Goal: Task Accomplishment & Management: Manage account settings

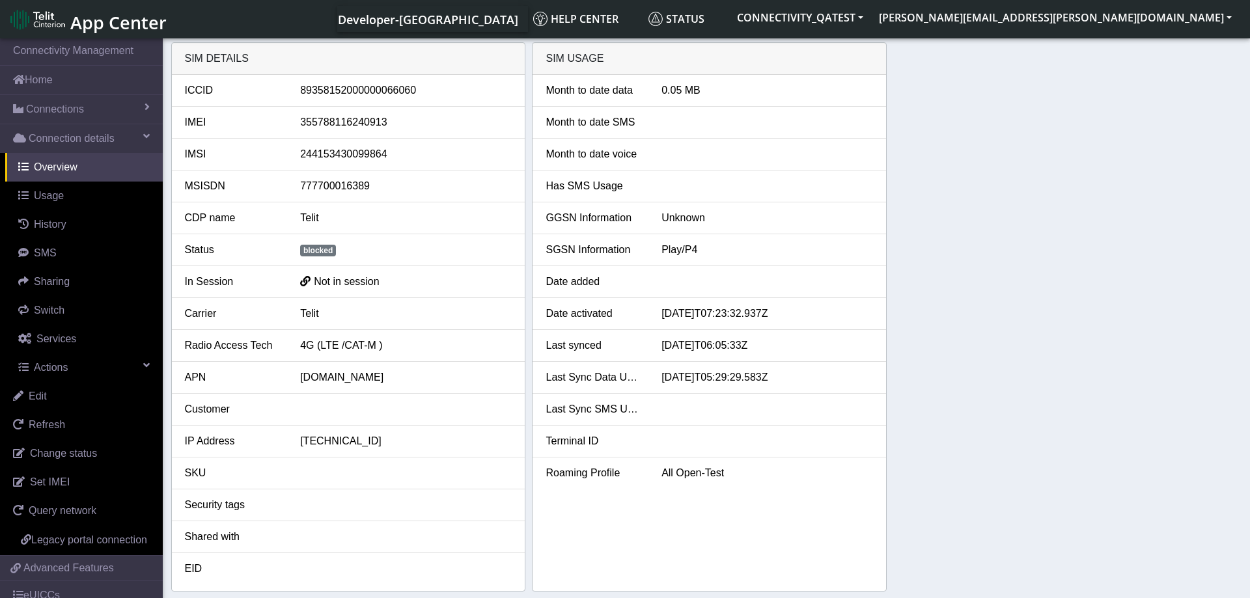
drag, startPoint x: 396, startPoint y: 91, endPoint x: 415, endPoint y: 92, distance: 18.9
click at [415, 92] on div "89358152000000066060" at bounding box center [405, 91] width 231 height 16
click at [96, 455] on link "Change status" at bounding box center [81, 453] width 163 height 29
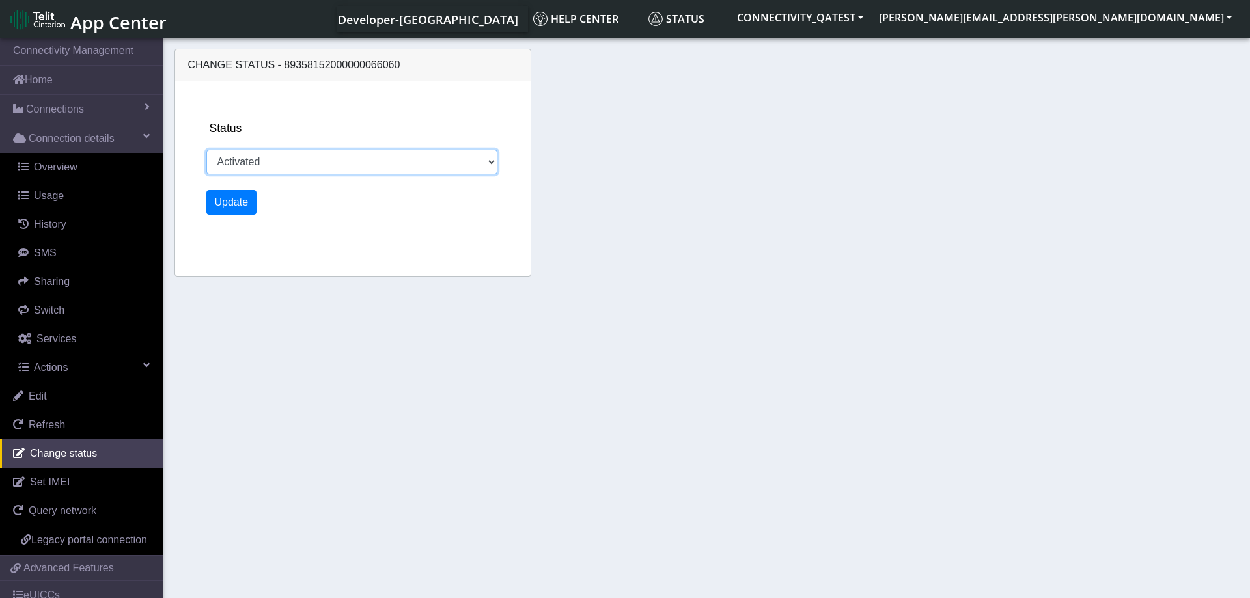
click at [206, 150] on select "Activated Deactivated Blocked" at bounding box center [352, 162] width 292 height 25
select select "deactivated"
click option "Deactivated" at bounding box center [0, 0] width 0 height 0
click at [235, 204] on button "Update" at bounding box center [231, 202] width 51 height 25
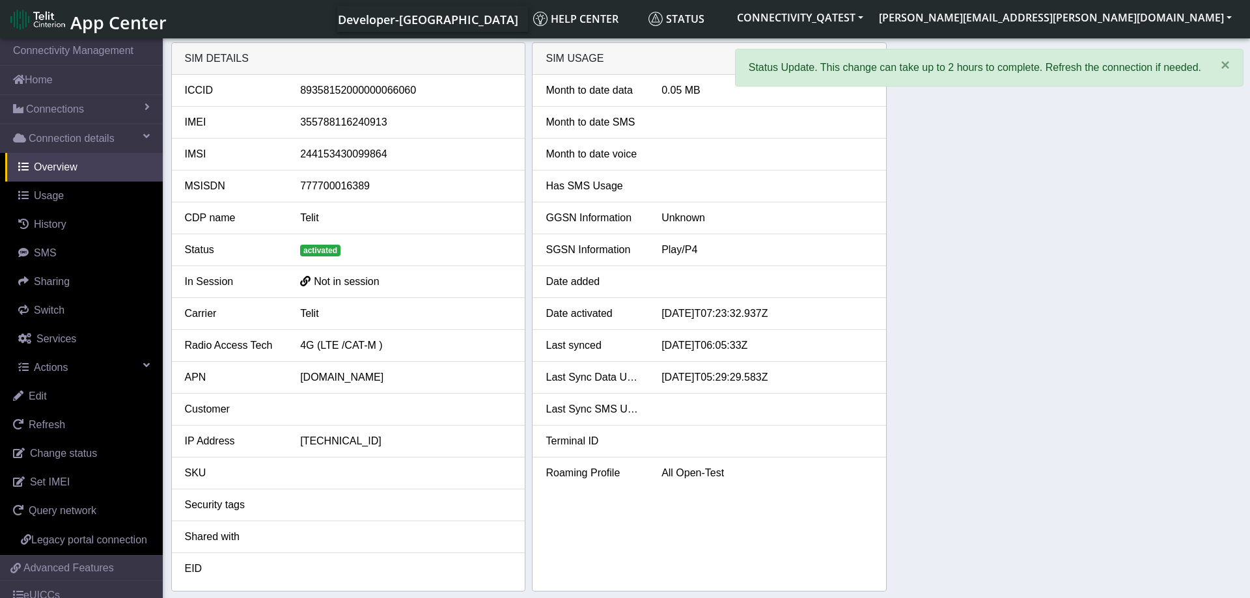
click at [1079, 271] on div "SIM details ICCID 89358152000000066060 IMEI 355788116240913 IMSI 24415343009986…" at bounding box center [706, 316] width 1071 height 549
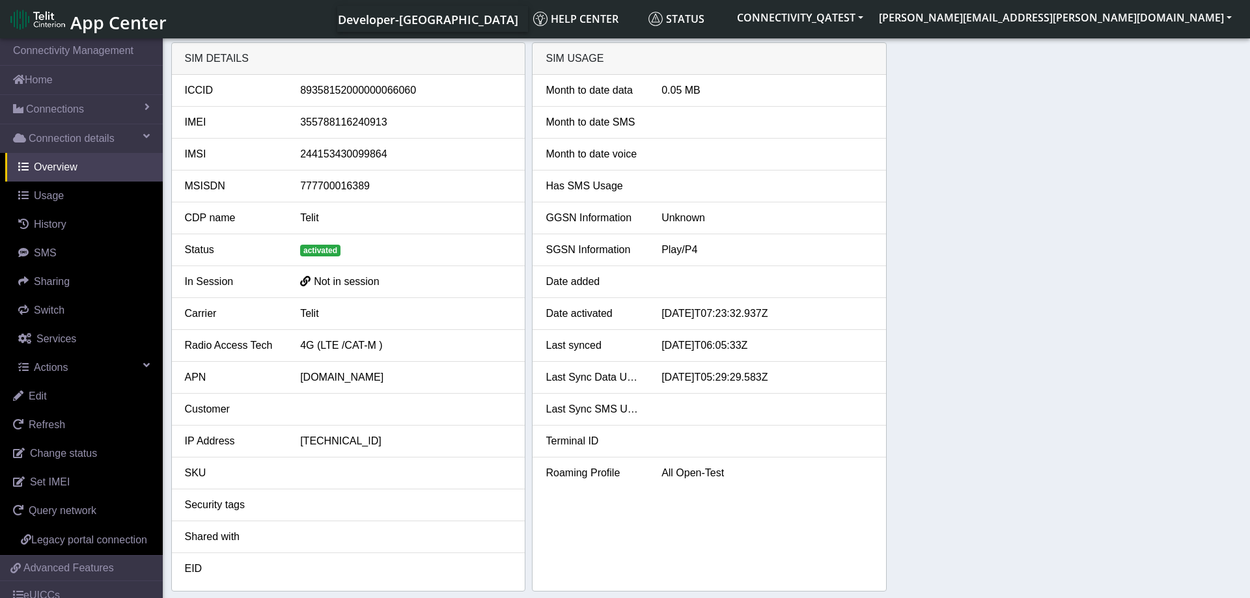
click at [1037, 286] on div "SIM details ICCID 89358152000000066060 IMEI 355788116240913 IMSI 24415343009986…" at bounding box center [706, 316] width 1071 height 549
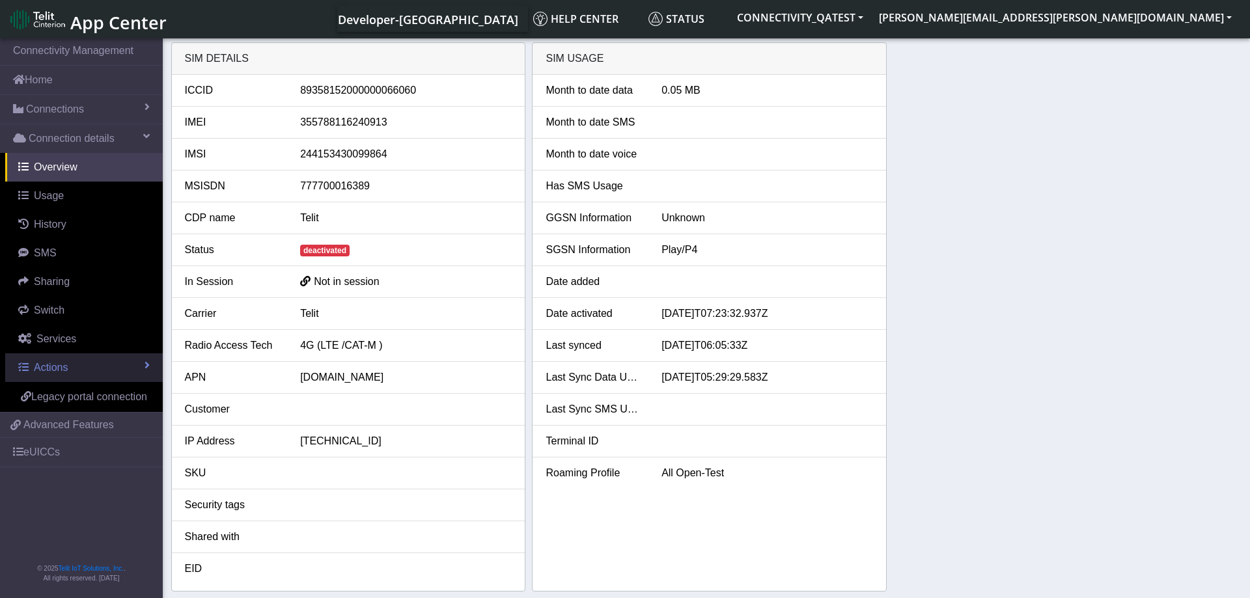
click at [85, 359] on link "Actions" at bounding box center [84, 367] width 158 height 29
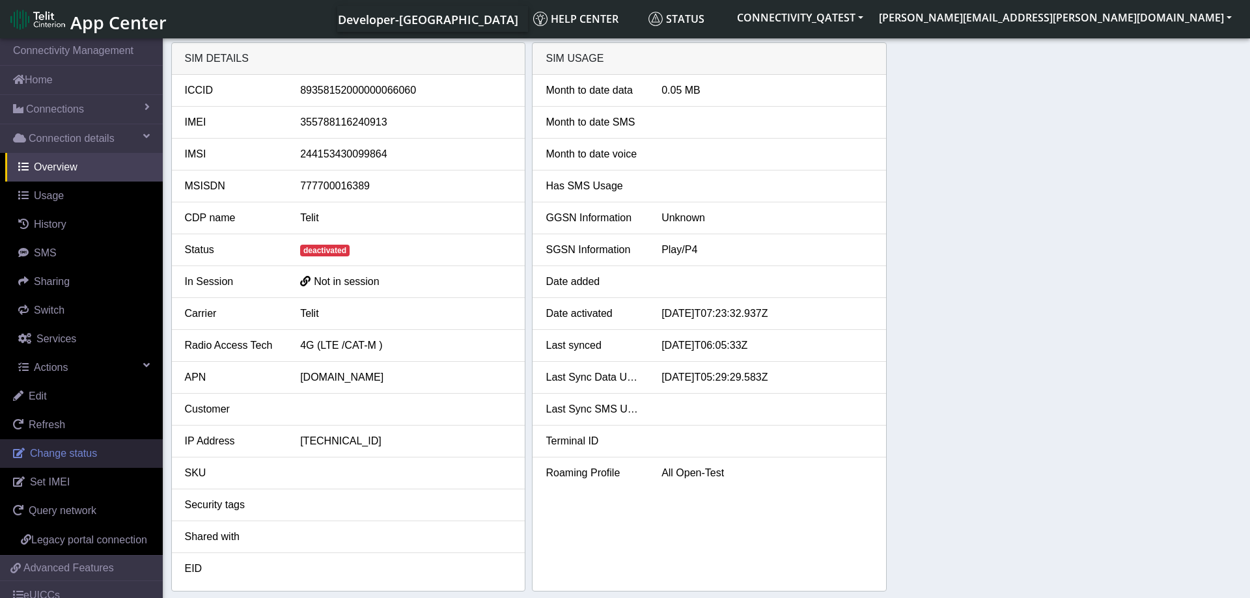
click at [79, 450] on span "Change status" at bounding box center [63, 453] width 67 height 11
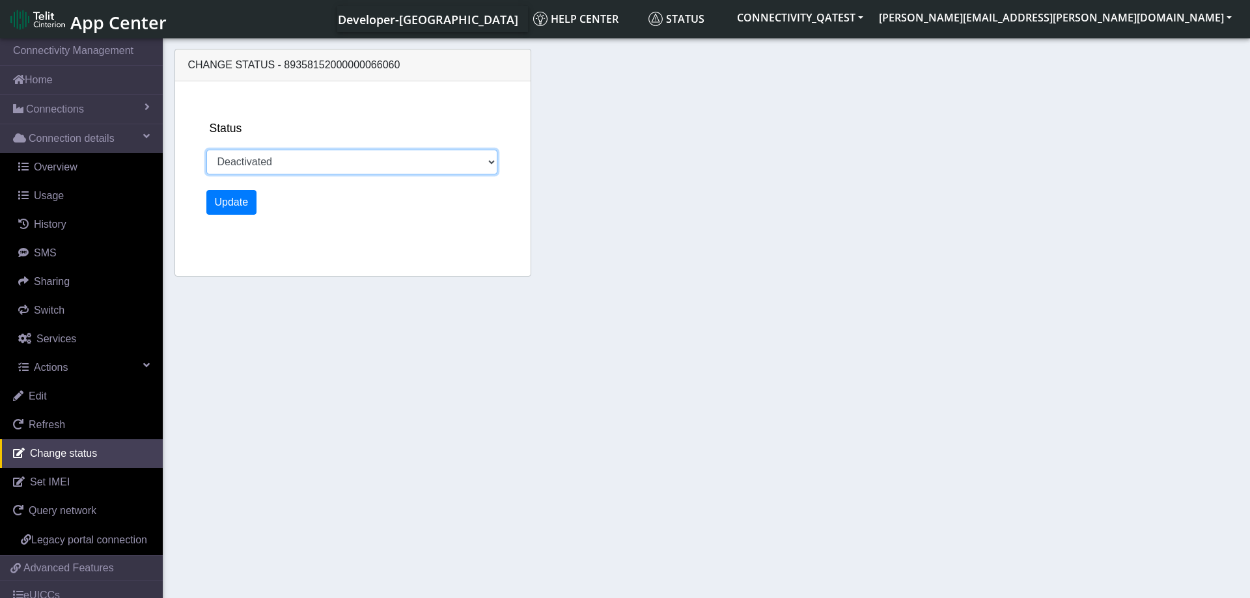
click at [206, 150] on select "Activated Deactivated Blocked" at bounding box center [352, 162] width 292 height 25
select select "activated"
click option "Activated" at bounding box center [0, 0] width 0 height 0
click at [245, 202] on button "Update" at bounding box center [231, 202] width 51 height 25
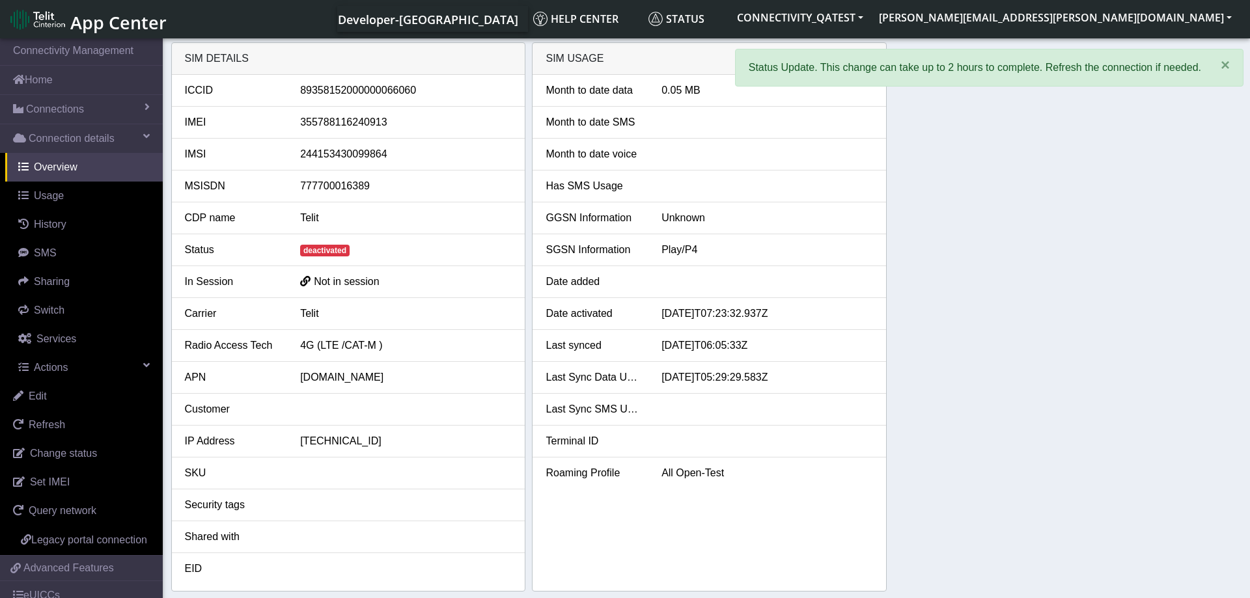
click at [1057, 261] on div "SIM details ICCID [TECHNICAL_ID] IMEI [TECHNICAL_ID] IMSI 244153430099864 MSISD…" at bounding box center [706, 316] width 1071 height 549
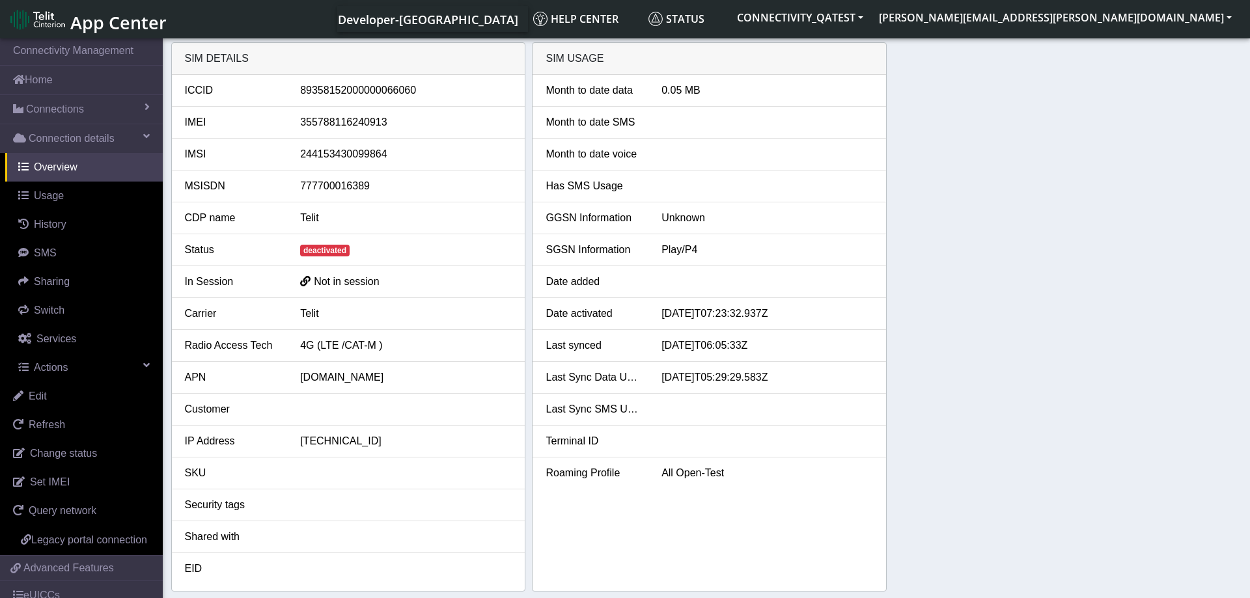
click at [947, 405] on div "SIM details ICCID [TECHNICAL_ID] IMEI [TECHNICAL_ID] IMSI 244153430099864 MSISD…" at bounding box center [706, 316] width 1071 height 549
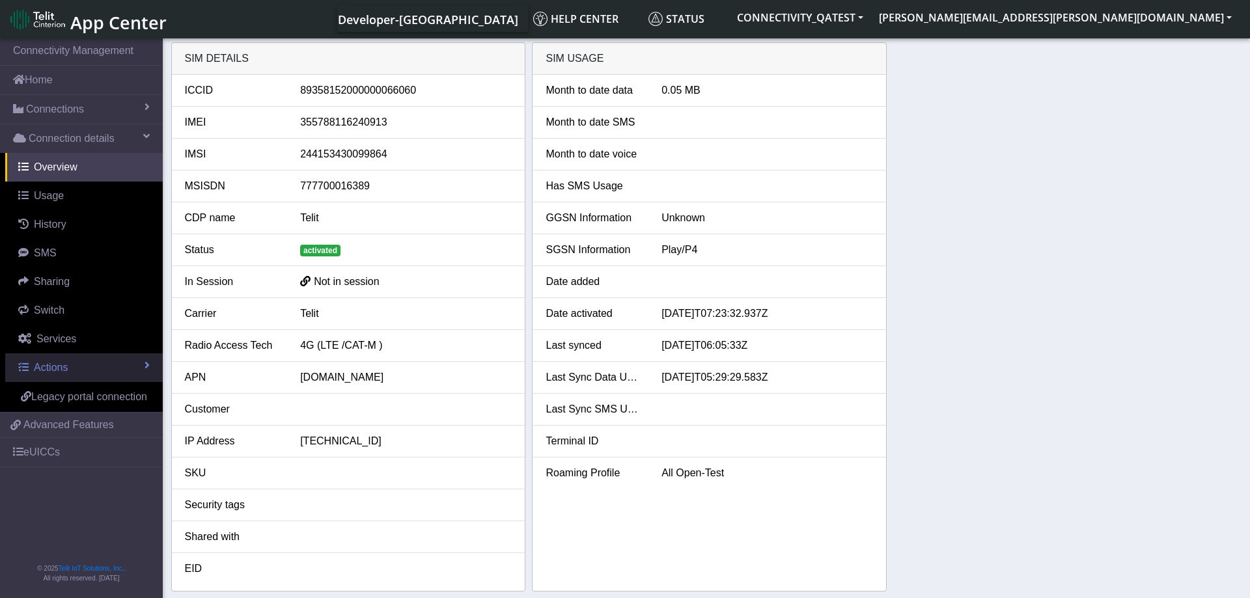
click at [102, 364] on link "Actions" at bounding box center [84, 367] width 158 height 29
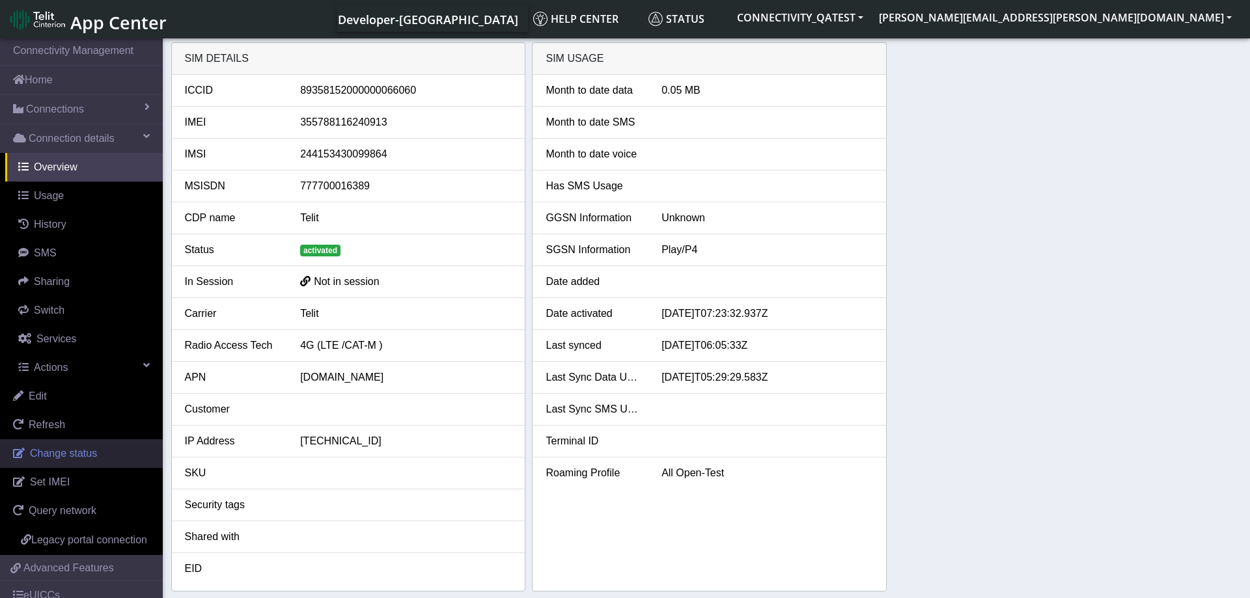
click at [88, 450] on span "Change status" at bounding box center [63, 453] width 67 height 11
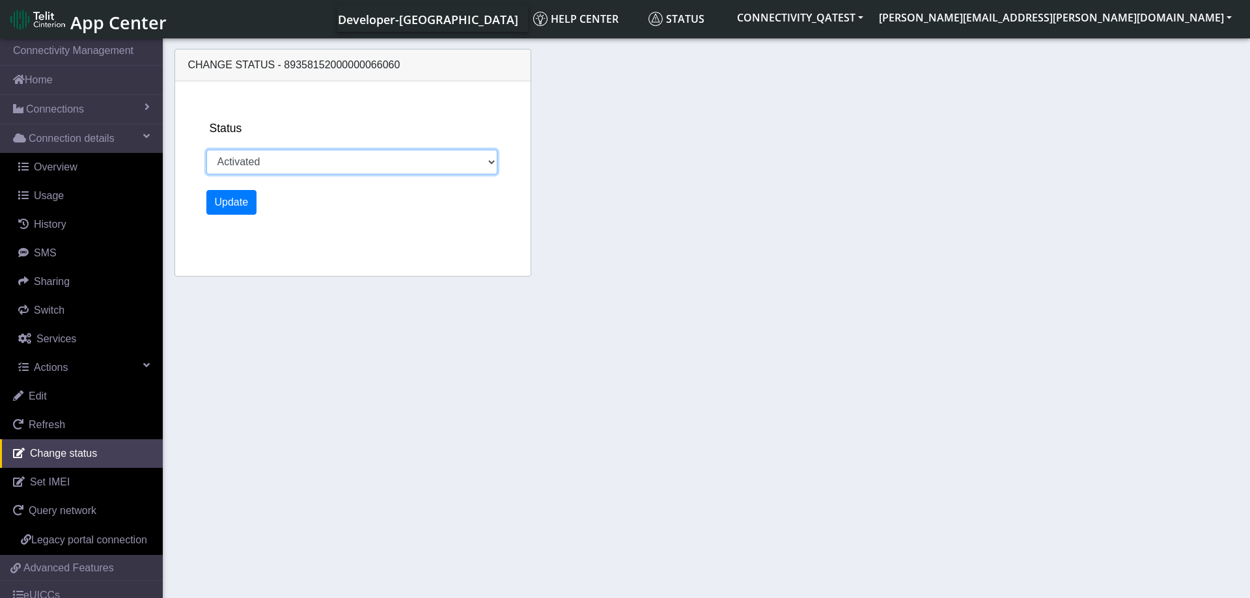
click at [206, 150] on select "Activated Deactivated Blocked" at bounding box center [352, 162] width 292 height 25
select select "deactivated"
click option "Deactivated" at bounding box center [0, 0] width 0 height 0
click at [239, 208] on button "Update" at bounding box center [231, 202] width 51 height 25
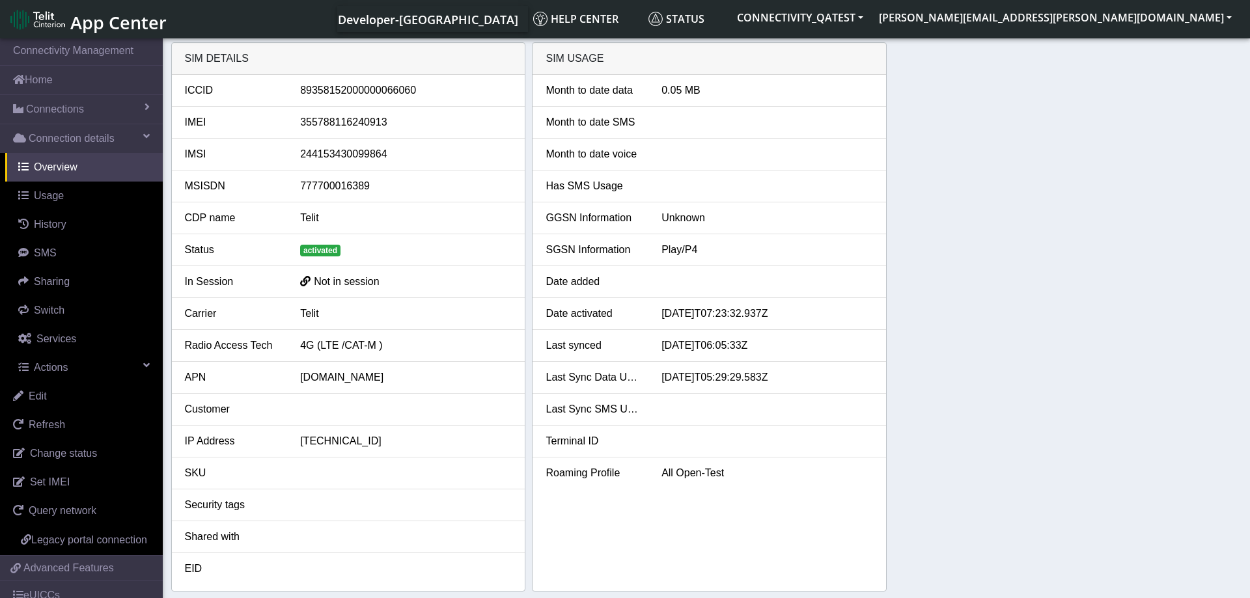
click at [1052, 410] on div "SIM details ICCID 89358152000000066060 IMEI 355788116240913 IMSI 24415343009986…" at bounding box center [706, 316] width 1071 height 549
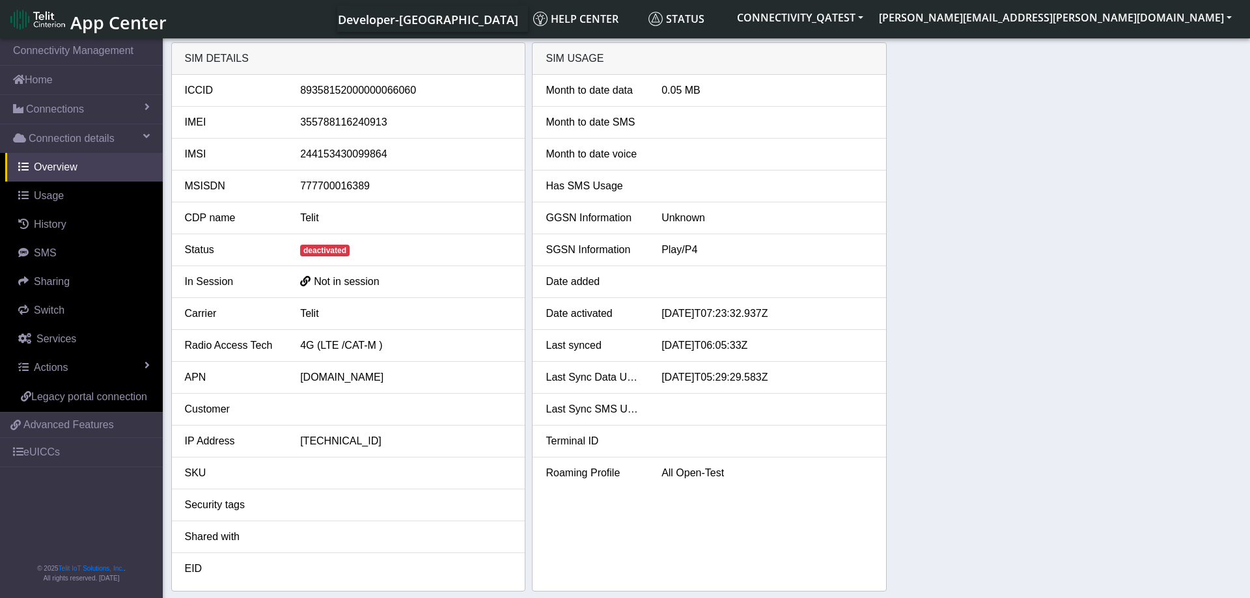
click at [985, 247] on div "SIM details ICCID [TECHNICAL_ID] IMEI [TECHNICAL_ID] IMSI 244153430099864 MSISD…" at bounding box center [706, 316] width 1071 height 549
